Goal: Check status

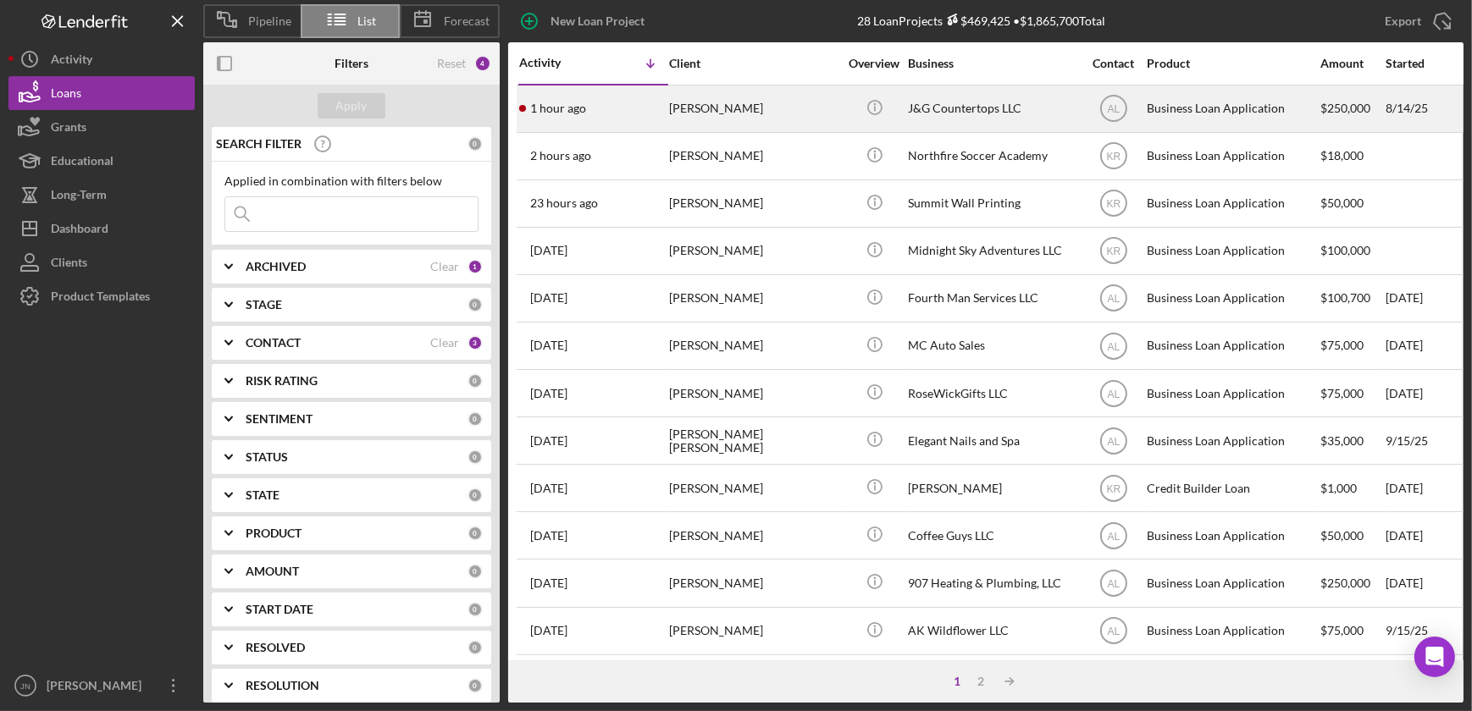
click at [700, 106] on div "[PERSON_NAME]" at bounding box center [753, 108] width 169 height 45
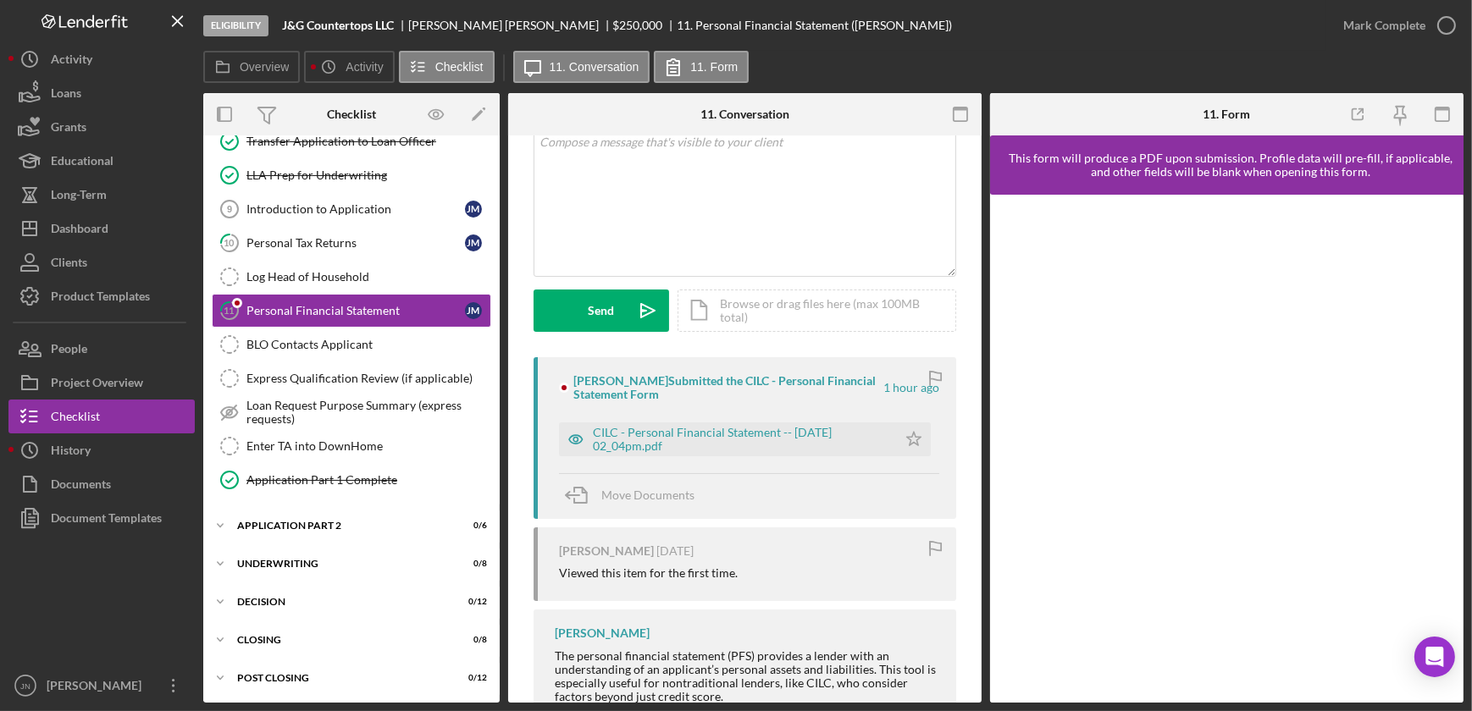
scroll to position [288, 0]
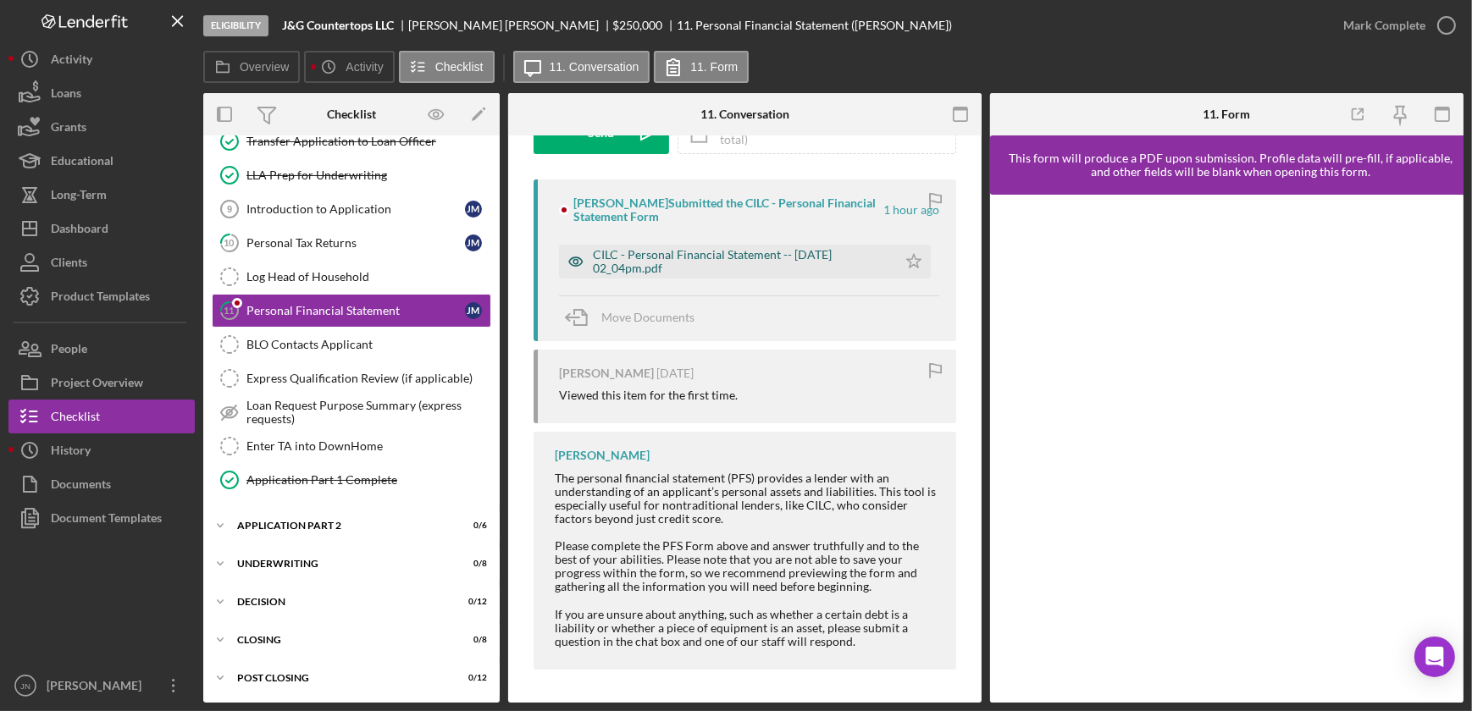
click at [652, 262] on div "CILC - Personal Financial Statement -- [DATE] 02_04pm.pdf" at bounding box center [741, 261] width 296 height 27
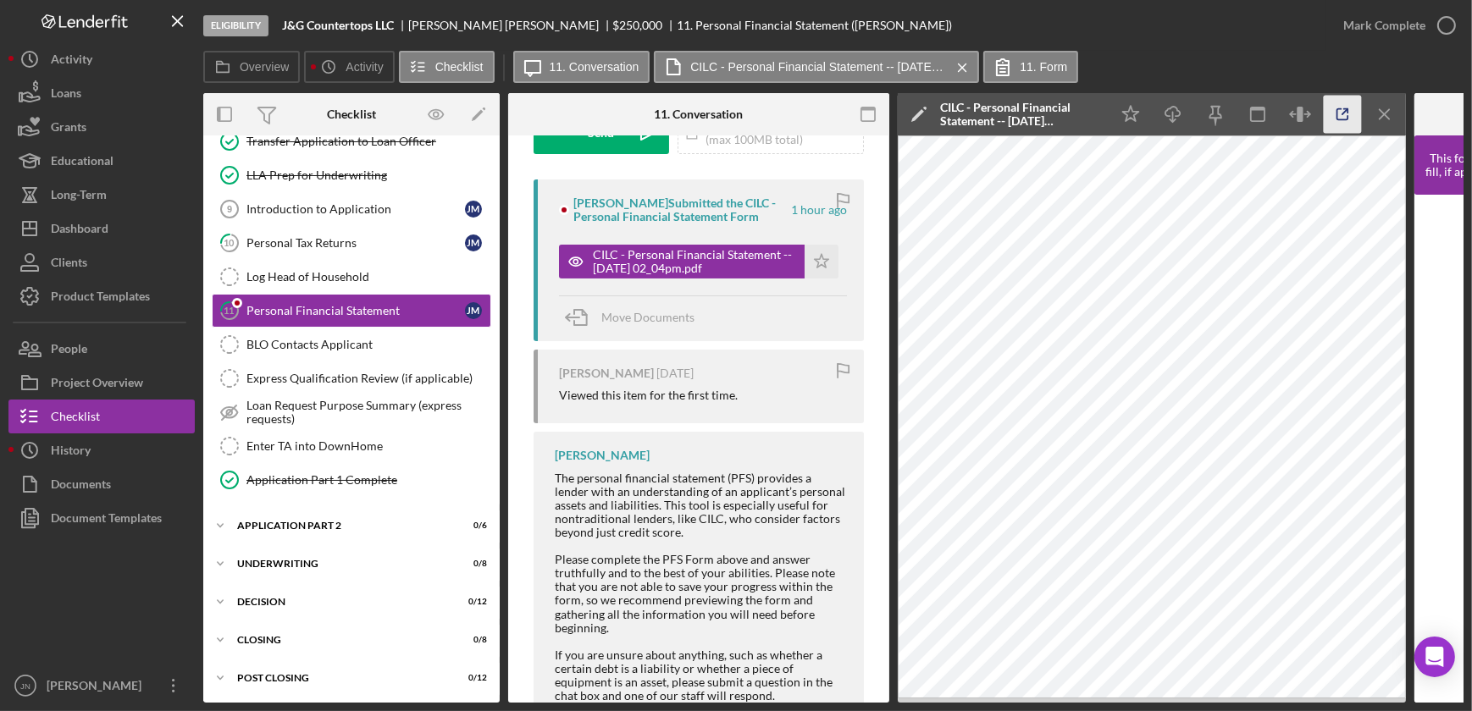
click at [1332, 118] on icon "button" at bounding box center [1343, 115] width 38 height 38
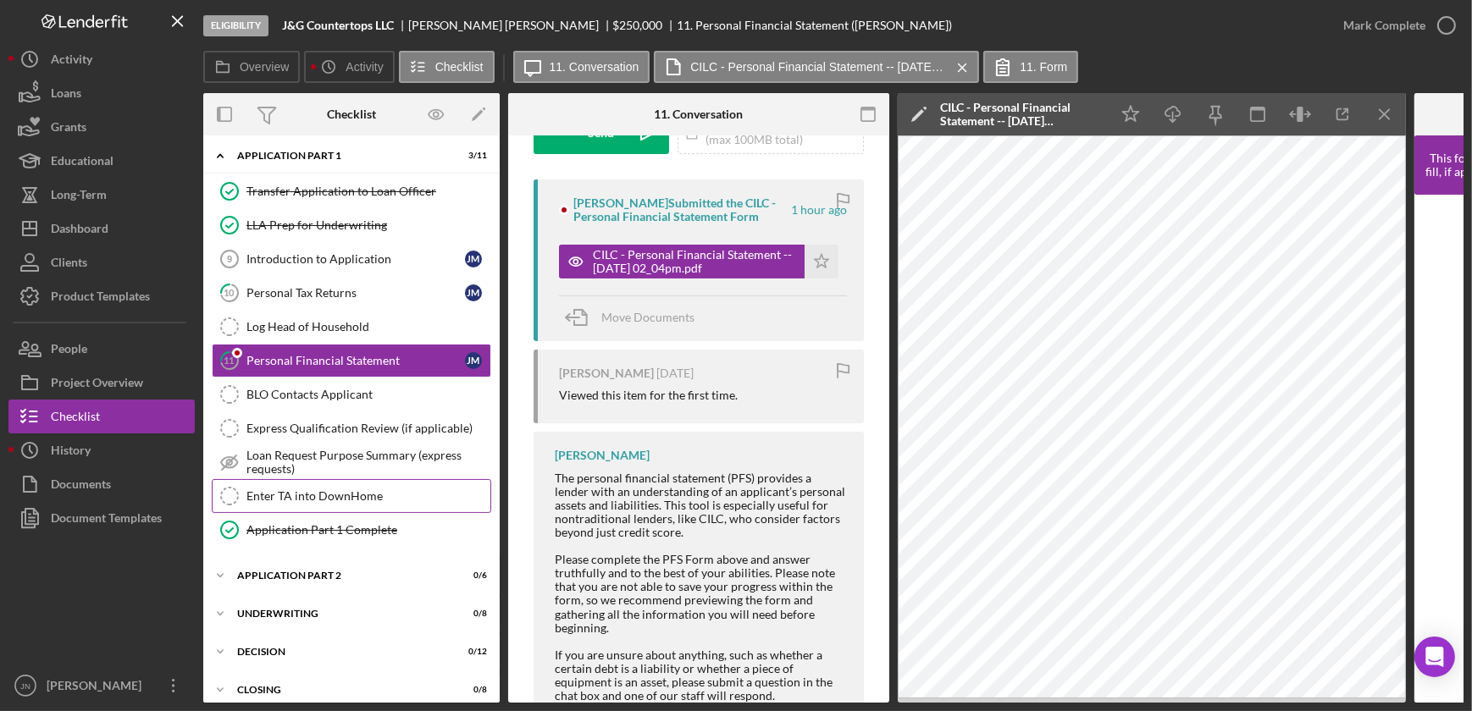
scroll to position [0, 0]
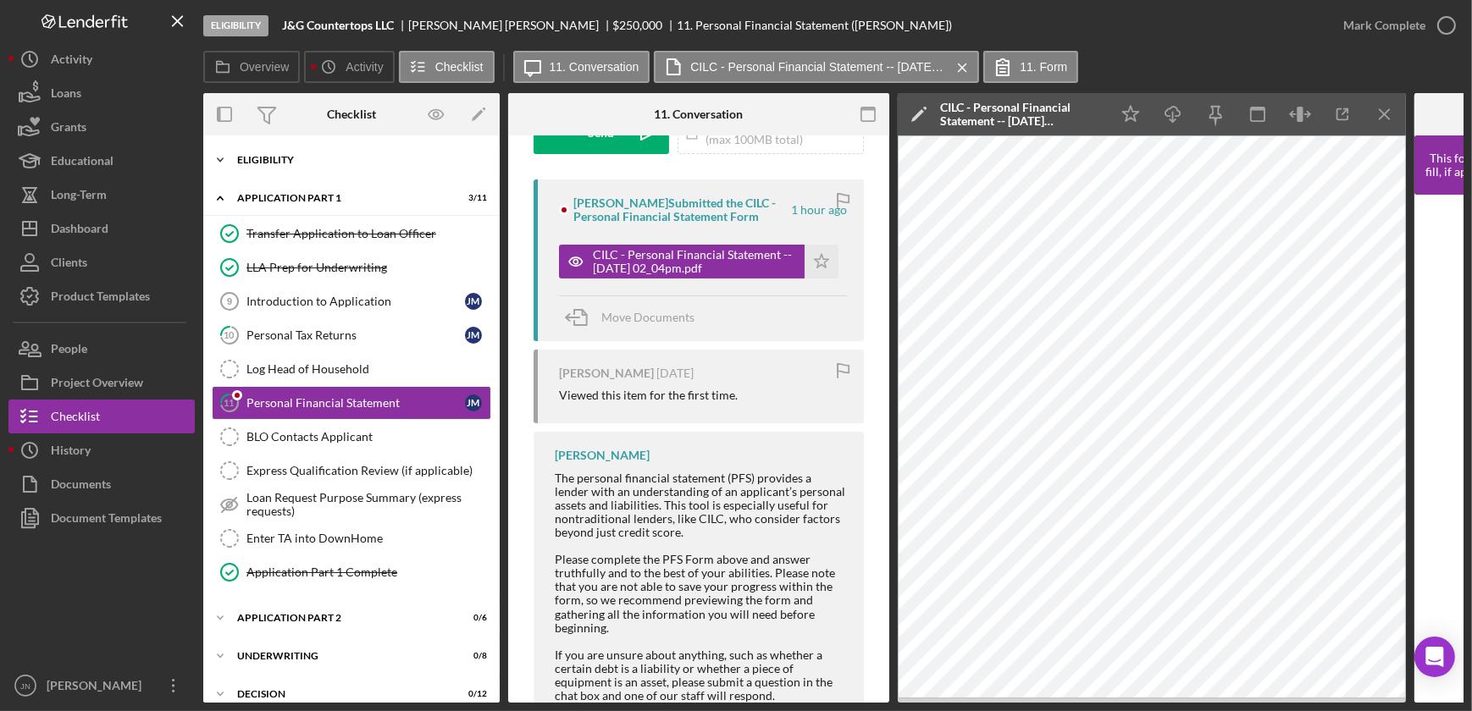
click at [318, 155] on div "Eligibility" at bounding box center [357, 160] width 241 height 10
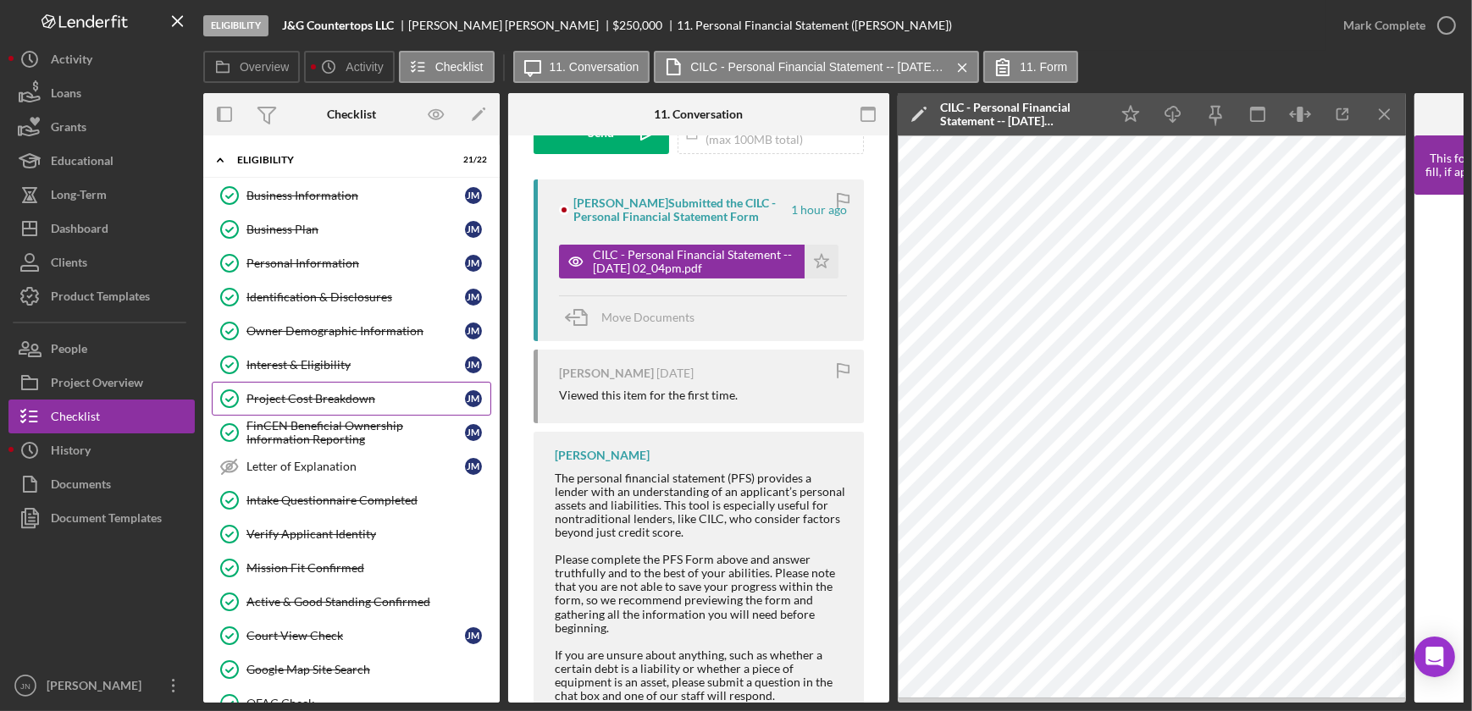
click at [321, 398] on div "Project Cost Breakdown" at bounding box center [355, 399] width 218 height 14
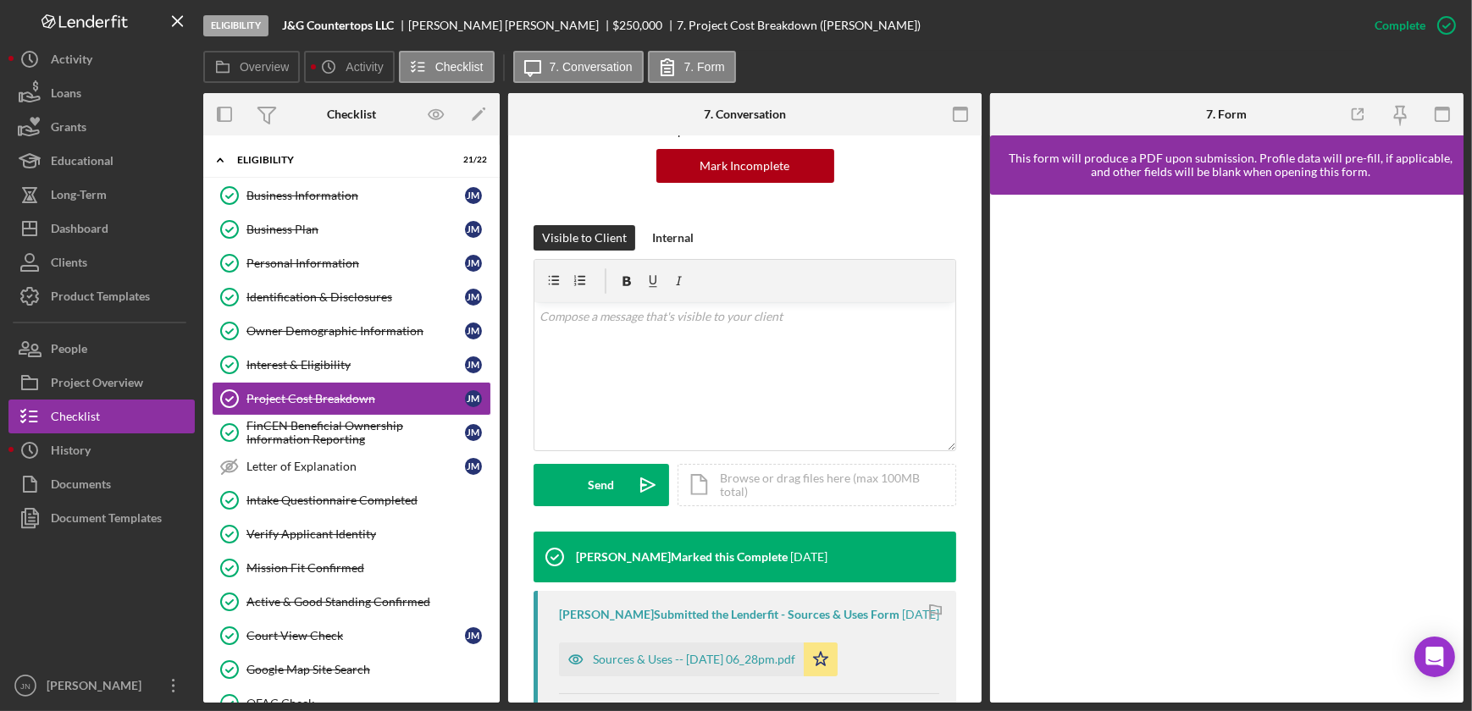
scroll to position [572, 0]
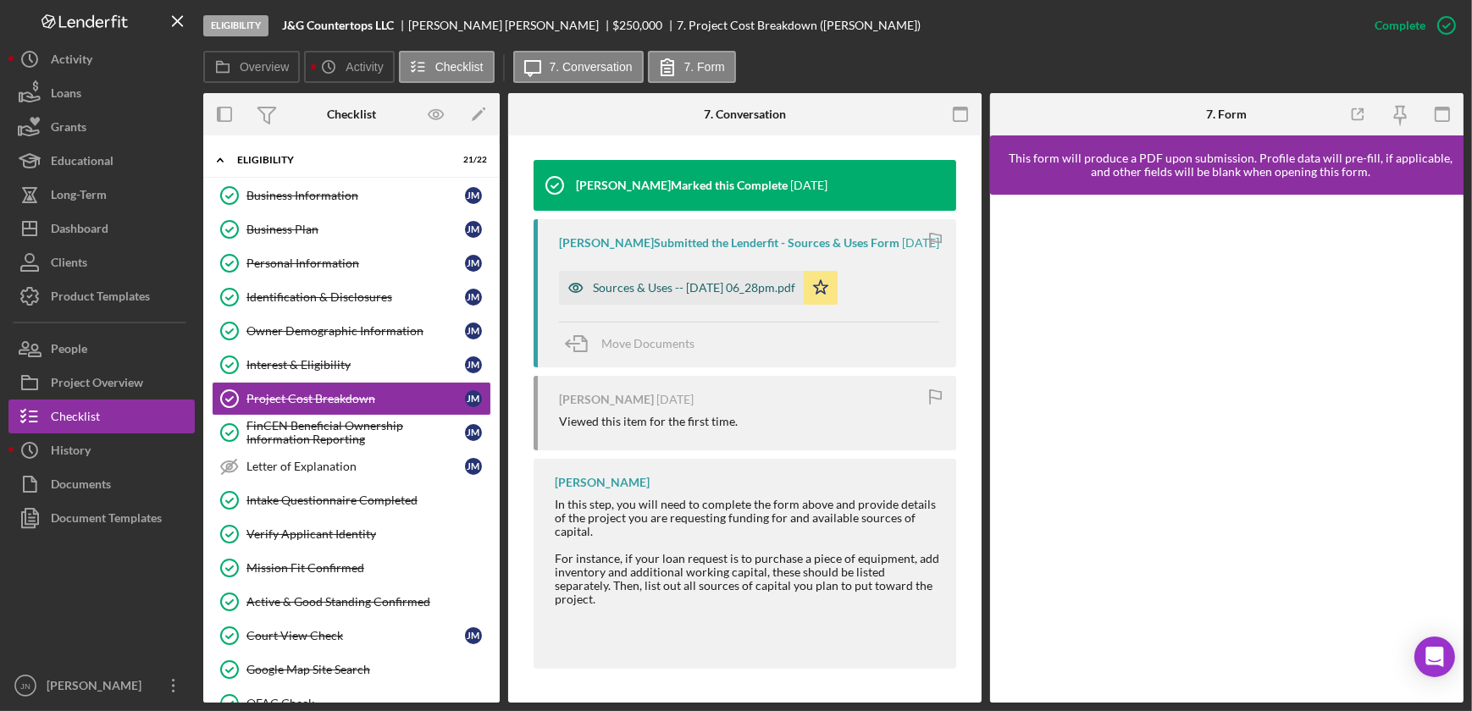
click at [690, 289] on div "Sources & Uses -- 2025-08-14 06_28pm.pdf" at bounding box center [694, 288] width 202 height 14
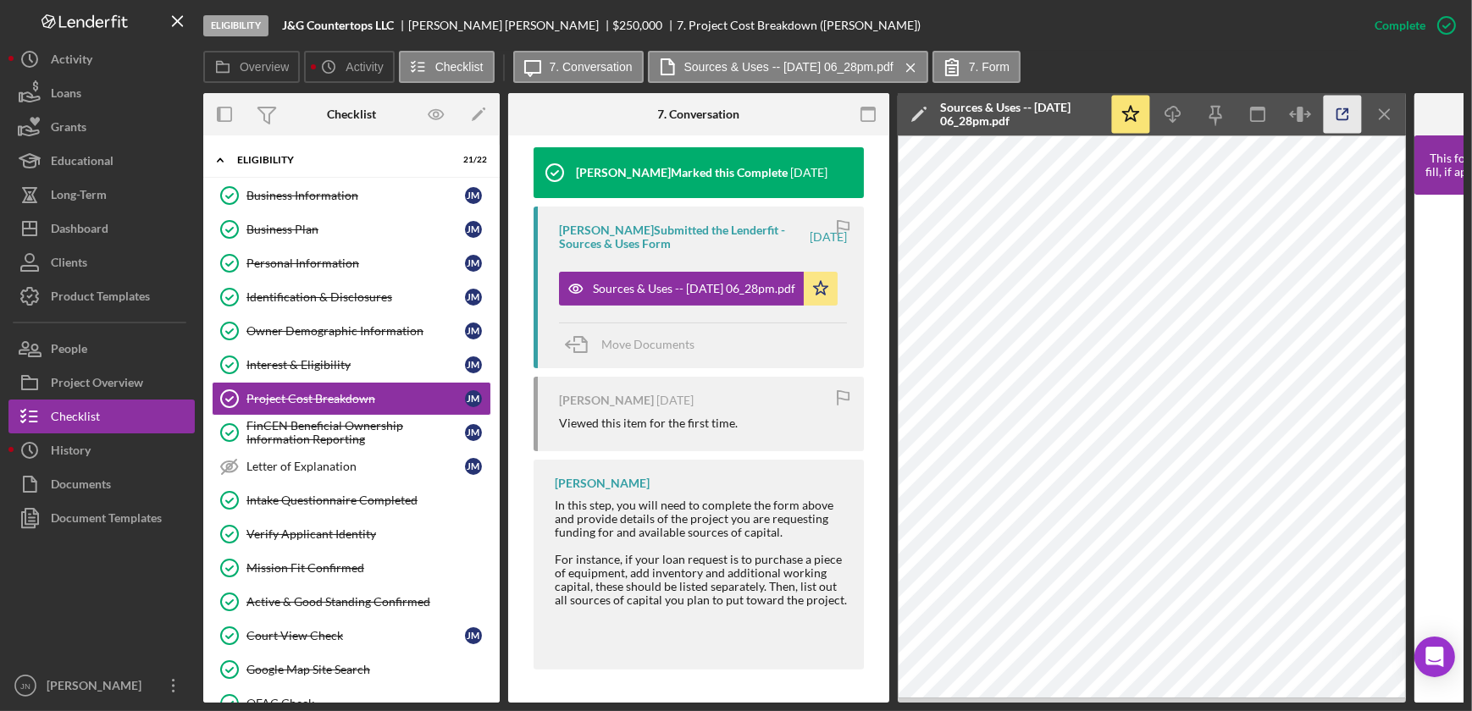
click at [1338, 118] on icon "button" at bounding box center [1343, 115] width 38 height 38
click at [356, 194] on div "Business Information" at bounding box center [355, 196] width 218 height 14
